Goal: Use online tool/utility: Utilize a website feature to perform a specific function

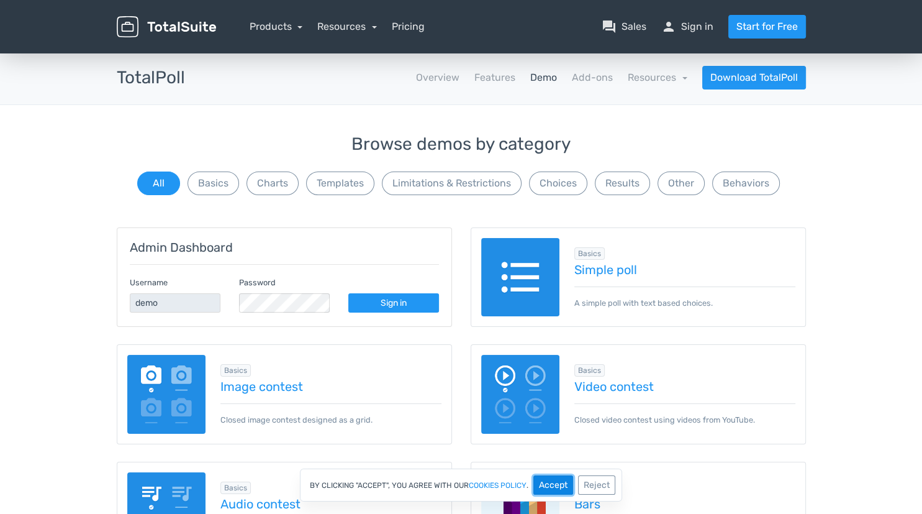
click at [554, 483] on button "Accept" at bounding box center [554, 484] width 40 height 19
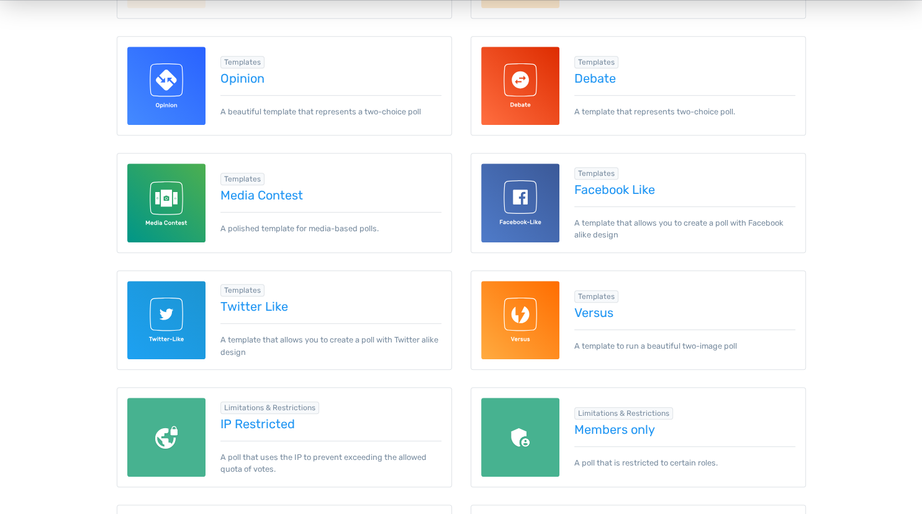
scroll to position [673, 0]
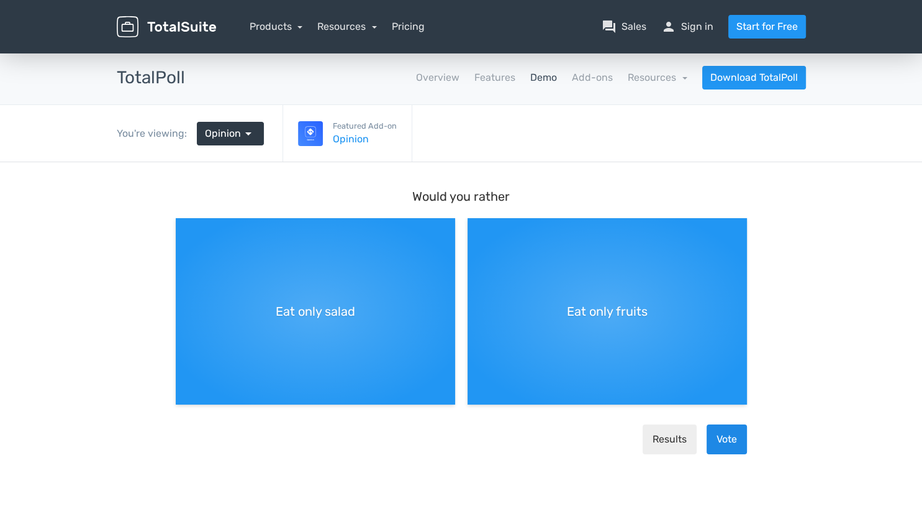
click at [732, 440] on button "Vote" at bounding box center [727, 439] width 40 height 30
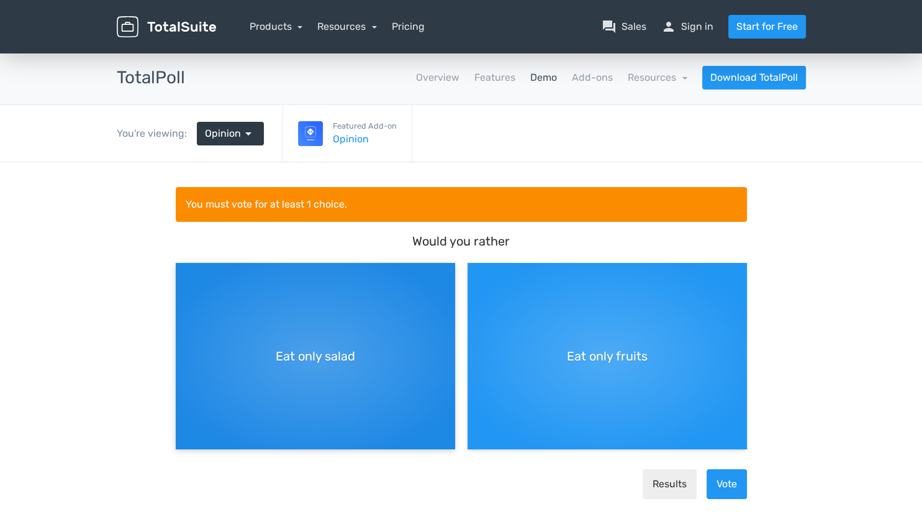
click at [367, 353] on div "Eat only salad" at bounding box center [315, 356] width 279 height 186
click at [184, 277] on input "Eat only salad" at bounding box center [180, 273] width 8 height 8
radio input "true"
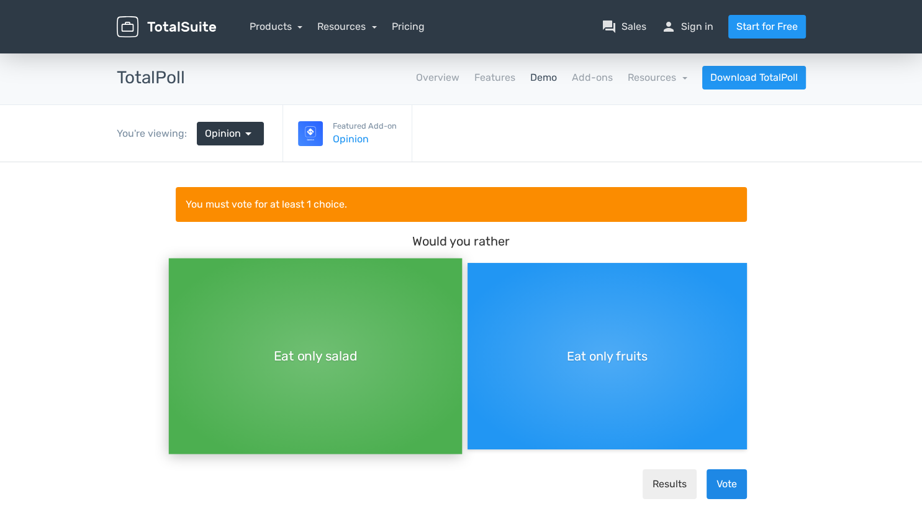
click at [728, 483] on button "Vote" at bounding box center [727, 484] width 40 height 30
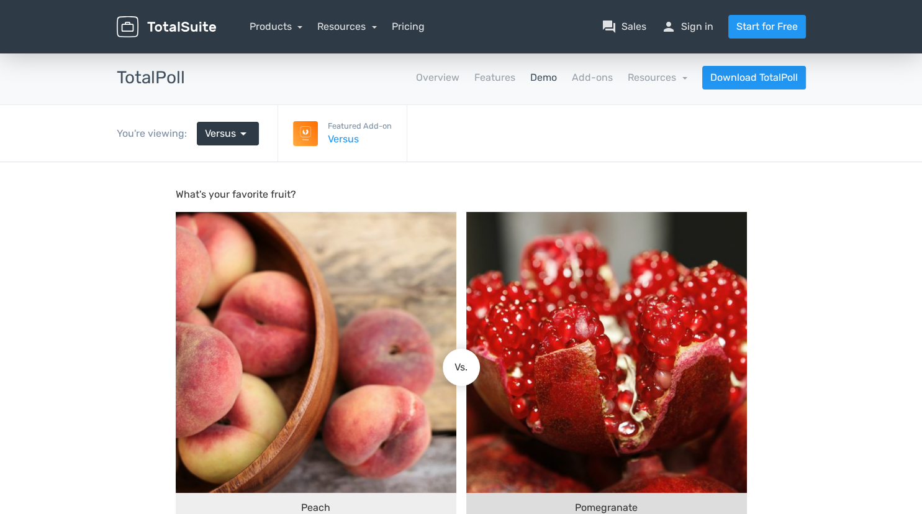
click at [586, 311] on img at bounding box center [606, 352] width 281 height 281
click at [472, 367] on input "Pomegranate" at bounding box center [472, 367] width 0 height 0
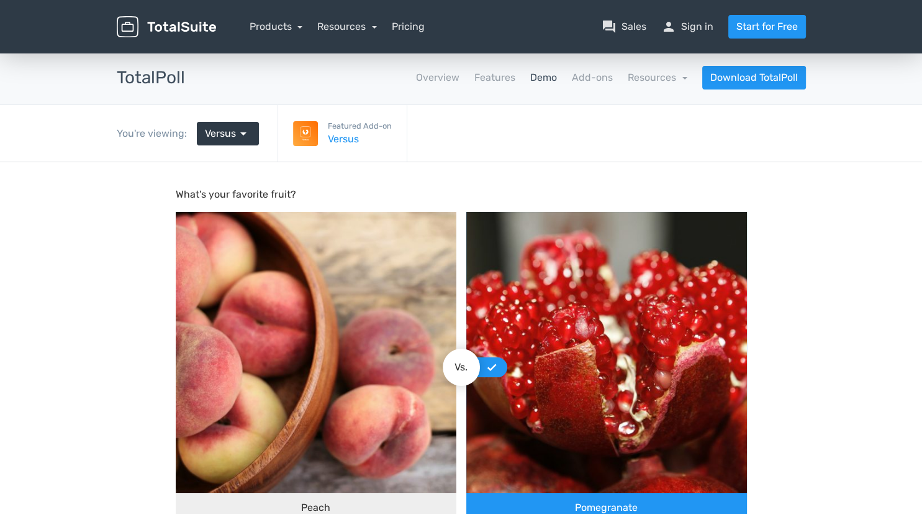
click at [920, 478] on body "What's your favorite fruit? Peach Pomegranate Vs. Results Vote" at bounding box center [461, 397] width 922 height 471
click at [240, 133] on span "arrow_drop_down" at bounding box center [243, 133] width 15 height 15
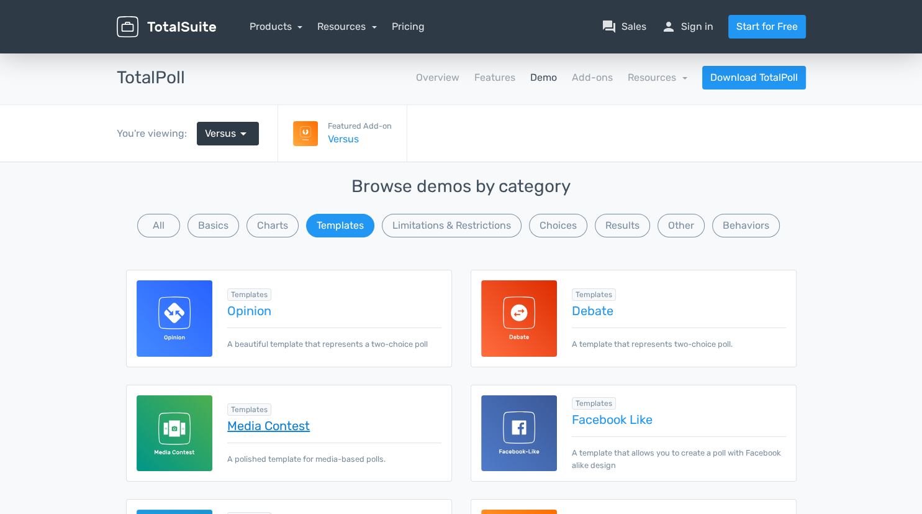
click at [262, 429] on link "Media Contest" at bounding box center [334, 426] width 214 height 14
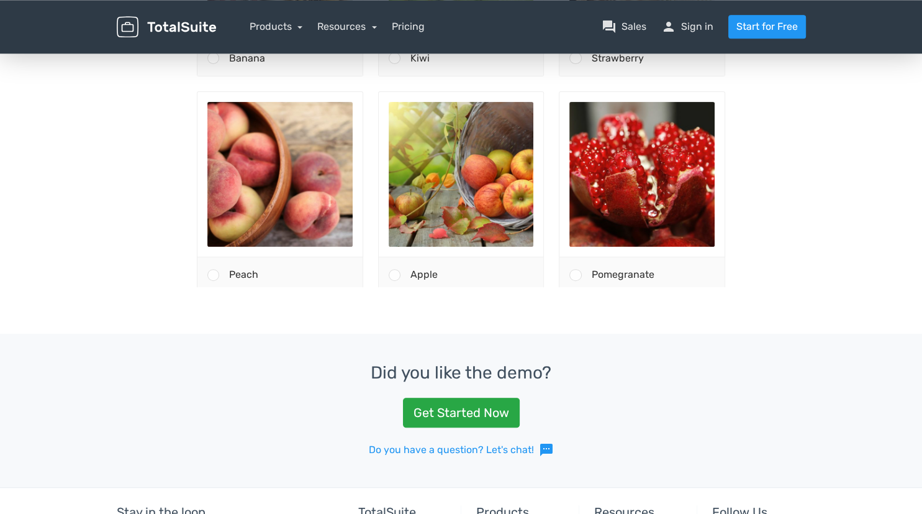
scroll to position [438, 0]
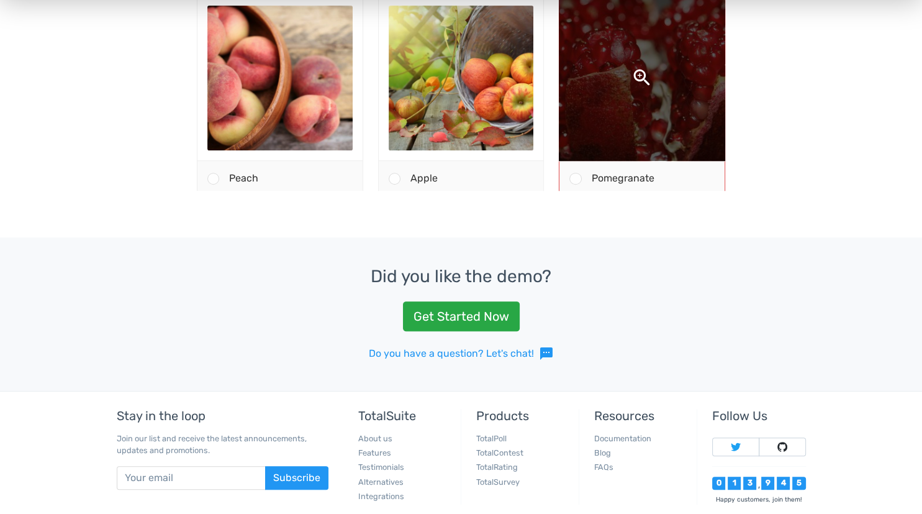
click at [625, 68] on img at bounding box center [641, 78] width 307 height 307
